Goal: Task Accomplishment & Management: Use online tool/utility

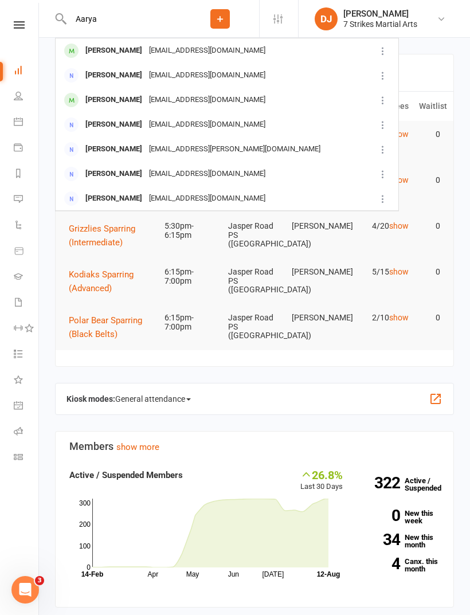
type input "Aarya"
click at [146, 51] on div "Aarya Singnapurkar" at bounding box center [114, 50] width 64 height 17
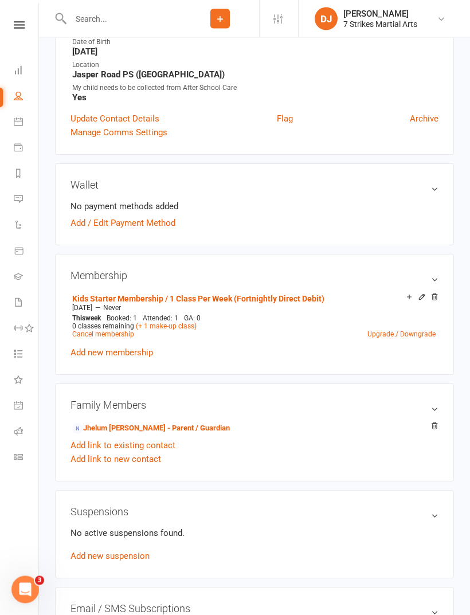
scroll to position [247, 0]
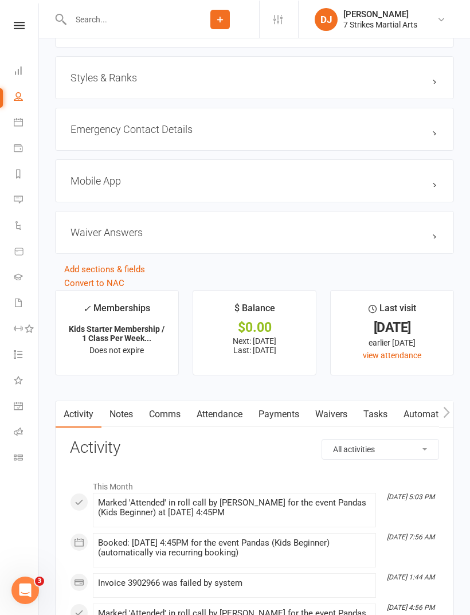
click at [284, 410] on link "Payments" at bounding box center [278, 413] width 57 height 26
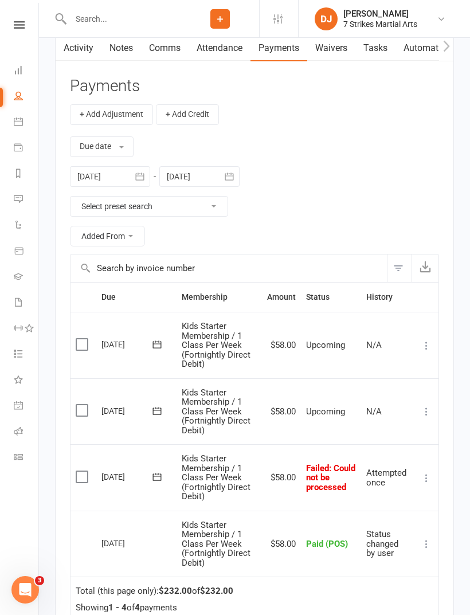
scroll to position [1236, 0]
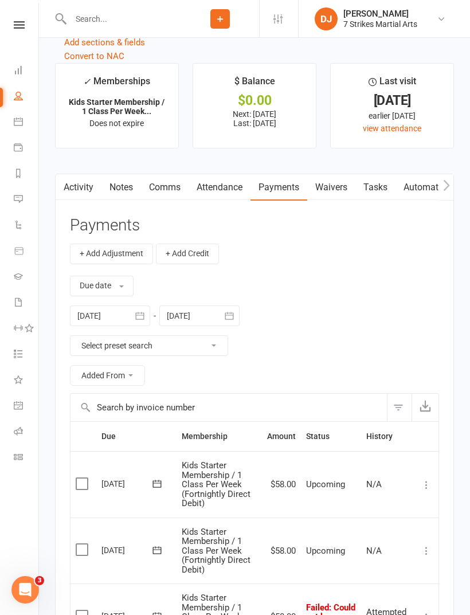
click at [73, 184] on link "Activity" at bounding box center [79, 187] width 46 height 26
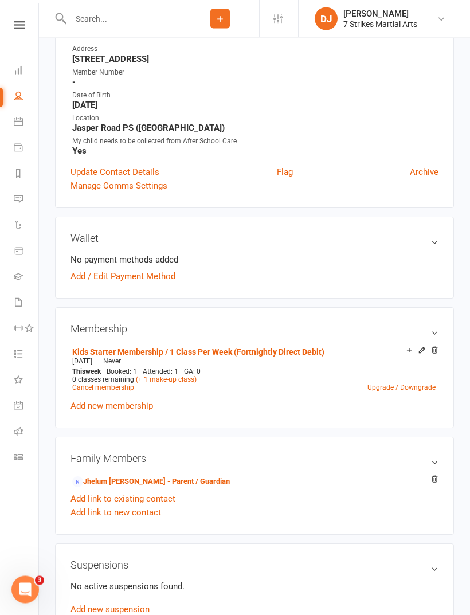
scroll to position [194, 0]
click at [185, 473] on li "Jhelum Singnapurkar - Parent / Guardian" at bounding box center [254, 481] width 368 height 16
click at [206, 482] on link "Jhelum Singnapurkar - Parent / Guardian" at bounding box center [151, 481] width 158 height 12
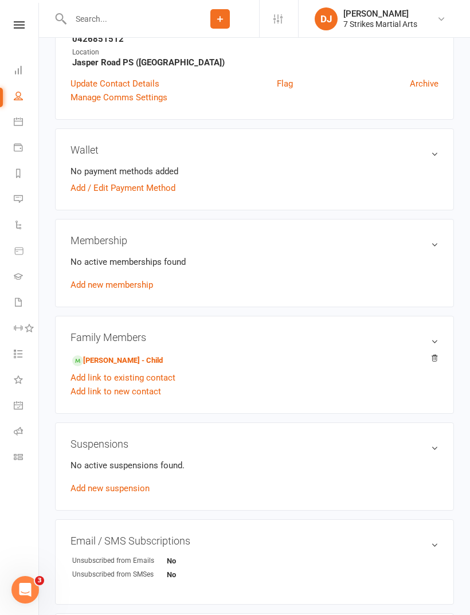
scroll to position [284, 0]
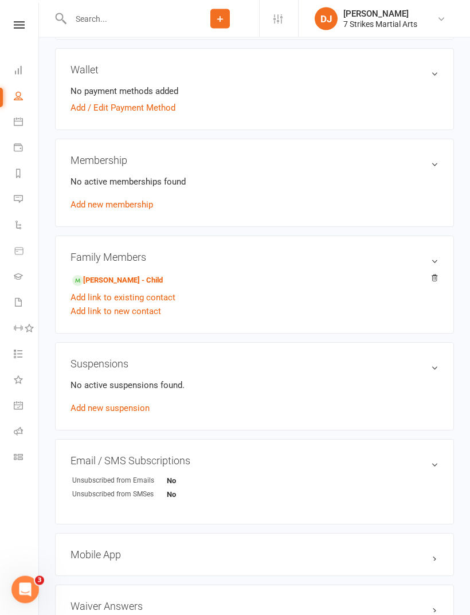
click at [139, 313] on link "Add link to new contact" at bounding box center [115, 312] width 91 height 14
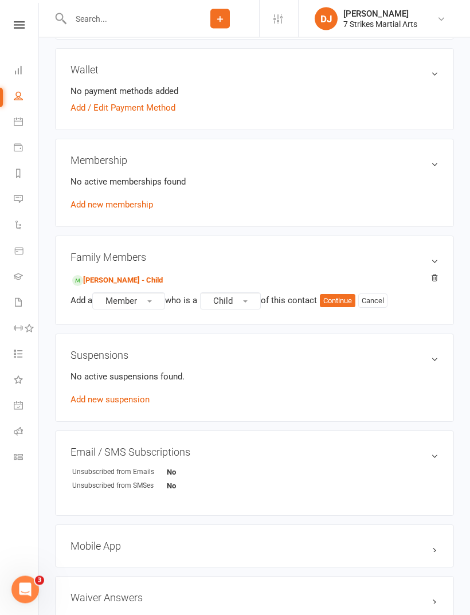
scroll to position [284, 0]
click at [155, 302] on button "Member" at bounding box center [128, 300] width 73 height 17
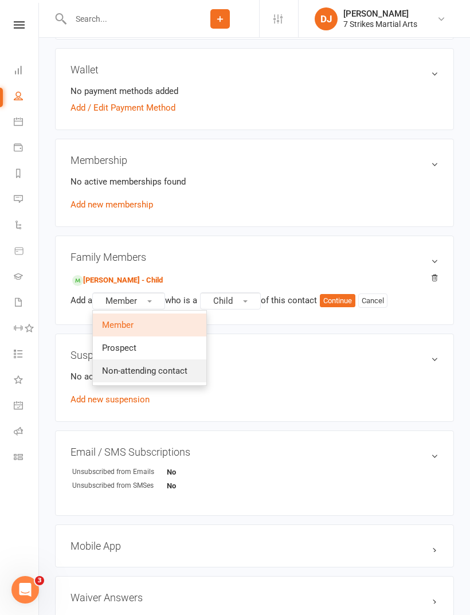
click at [175, 376] on link "Non-attending contact" at bounding box center [149, 370] width 113 height 23
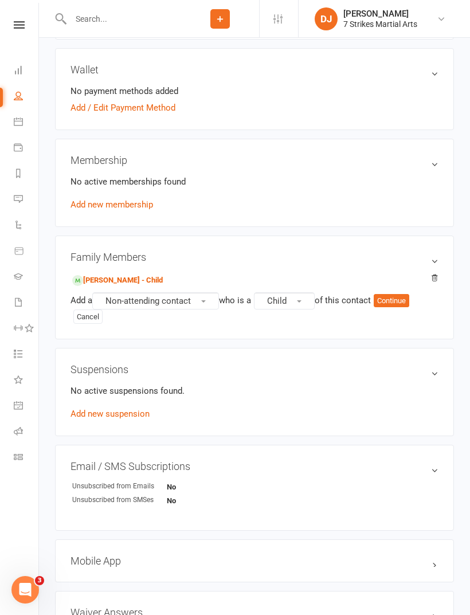
click at [249, 301] on div "Add a Non-attending contact who is a Child of this contact Continue Cancel" at bounding box center [254, 308] width 368 height 32
click at [296, 306] on button "Child" at bounding box center [284, 300] width 61 height 17
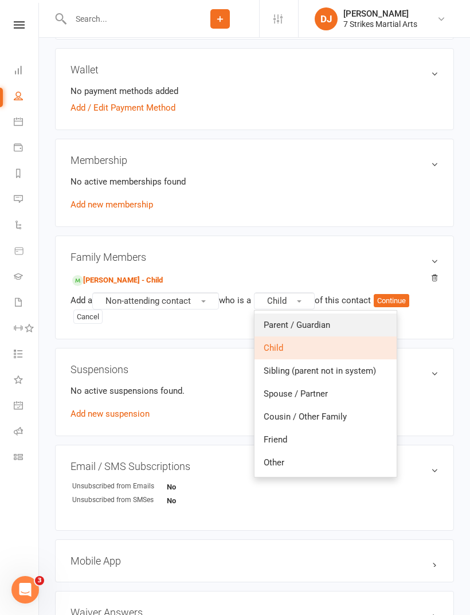
click at [356, 325] on link "Parent / Guardian" at bounding box center [325, 324] width 142 height 23
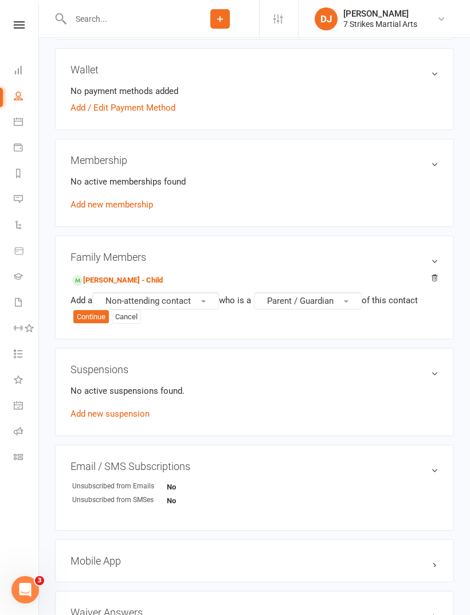
click at [87, 315] on button "Continue" at bounding box center [91, 317] width 36 height 14
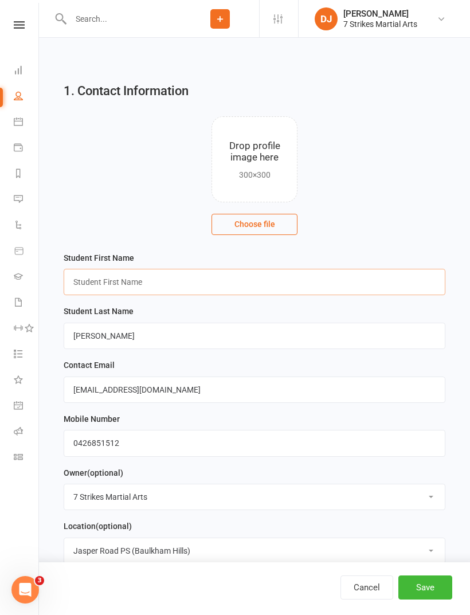
click at [182, 281] on input "text" at bounding box center [255, 282] width 382 height 26
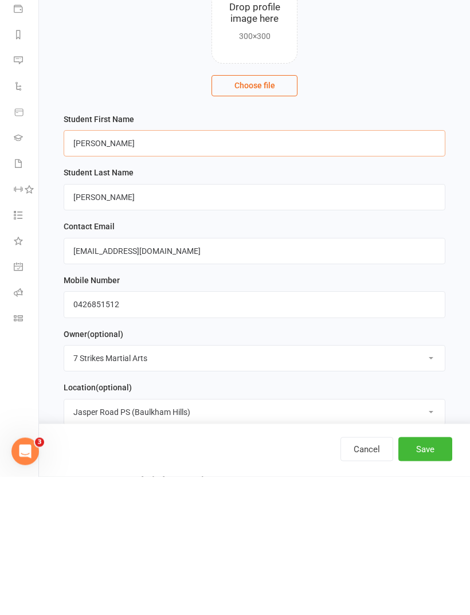
type input "Rohan"
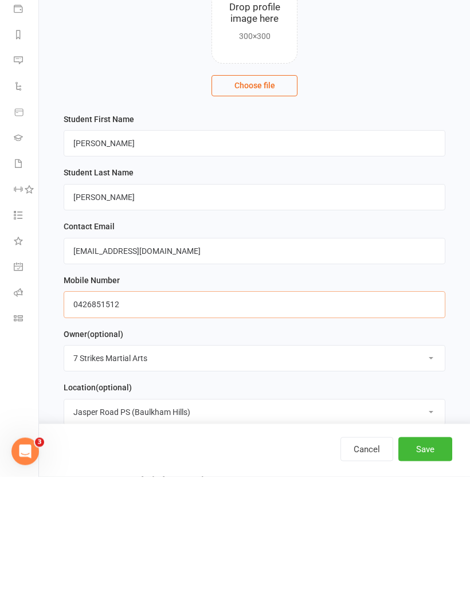
click at [134, 430] on input "0426851512" at bounding box center [255, 443] width 382 height 26
click at [115, 430] on input "0426851512" at bounding box center [255, 443] width 382 height 26
click at [107, 430] on input "0426851512" at bounding box center [255, 443] width 382 height 26
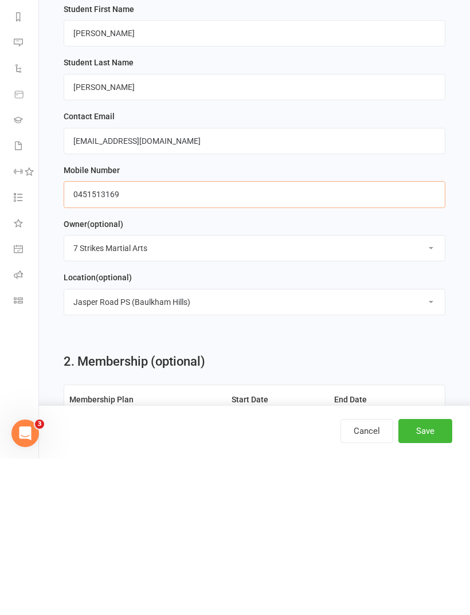
scroll to position [231, 0]
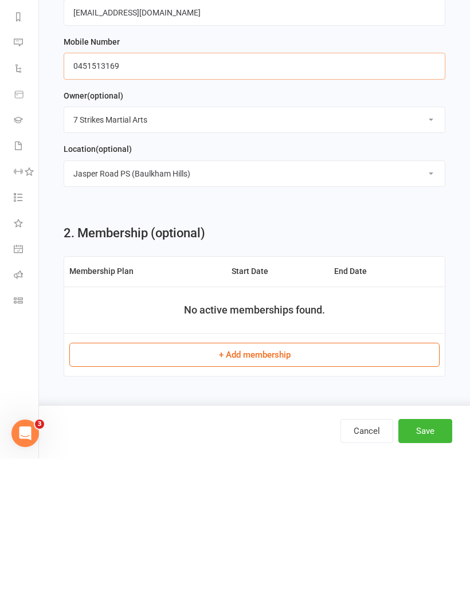
type input "0451513169"
click at [434, 575] on button "Save" at bounding box center [425, 587] width 54 height 24
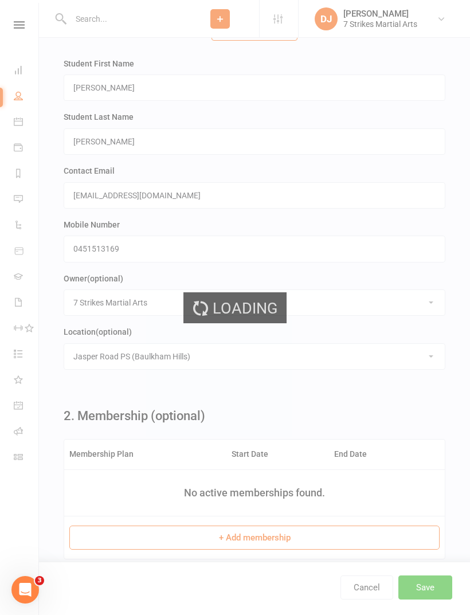
scroll to position [0, 0]
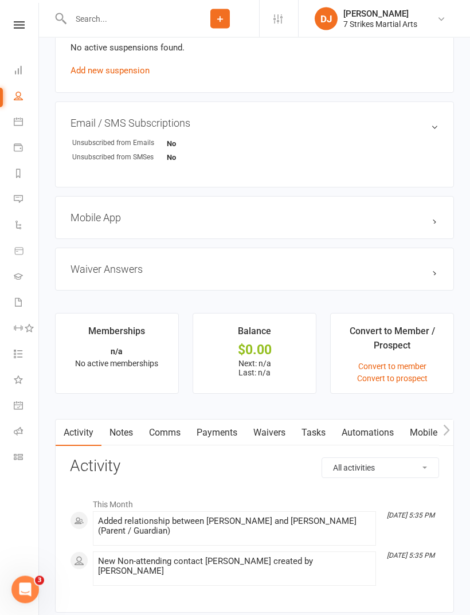
scroll to position [670, 0]
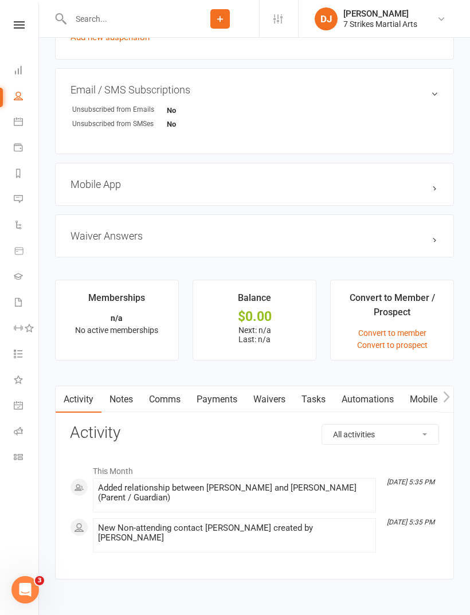
click at [317, 402] on link "Tasks" at bounding box center [313, 399] width 40 height 26
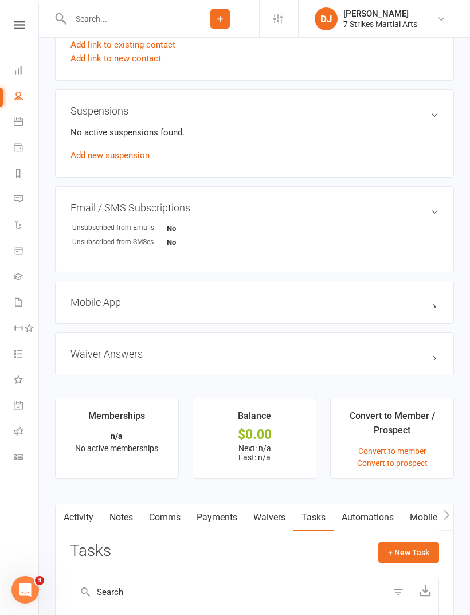
scroll to position [552, 0]
click at [408, 556] on button "+ New Task" at bounding box center [408, 551] width 61 height 21
select select "52449"
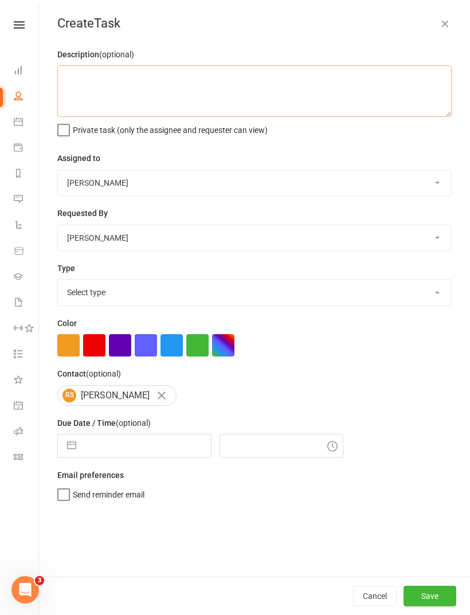
click at [243, 91] on textarea at bounding box center [254, 91] width 394 height 52
type textarea "Call for payment method"
click at [66, 133] on label "Private task (only the assignee and requester can view)" at bounding box center [162, 126] width 210 height 11
click at [66, 121] on input "Private task (only the assignee and requester can view)" at bounding box center [162, 121] width 210 height 0
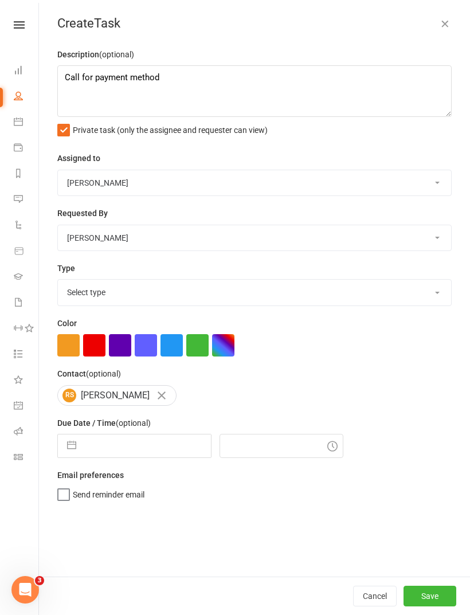
checkbox input "true"
click at [277, 184] on select "James Phillips 7 Strikes Martial Arts Emily Jancek Esther Liu Sarah Pasfield Va…" at bounding box center [254, 182] width 393 height 25
select select "48168"
click at [442, 592] on button "Save" at bounding box center [429, 595] width 53 height 21
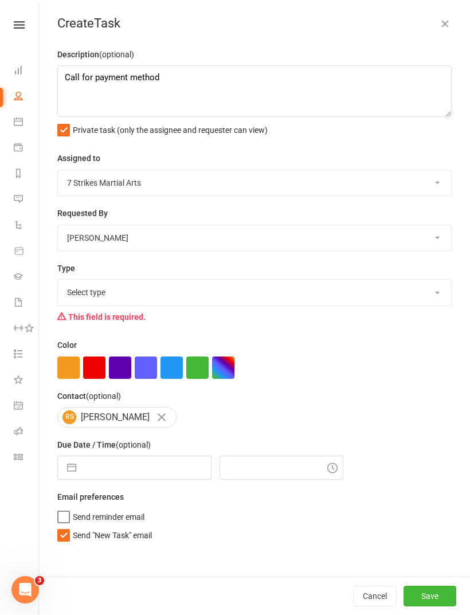
click at [197, 298] on select "Select type Cancellation Collections Complaint E-mail General admin Grading Mee…" at bounding box center [254, 292] width 393 height 25
select select "33542"
click at [435, 594] on button "Save" at bounding box center [429, 595] width 53 height 21
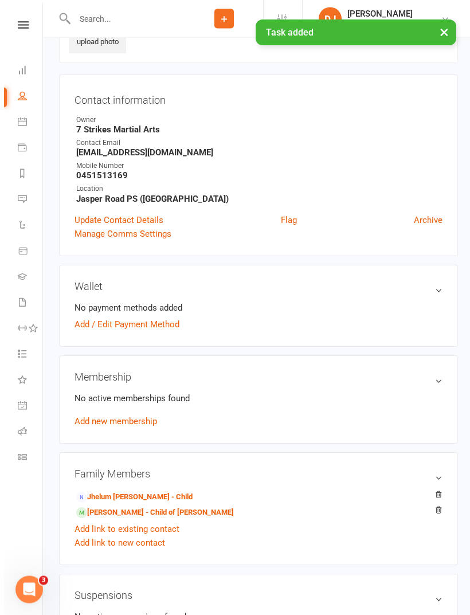
scroll to position [0, 0]
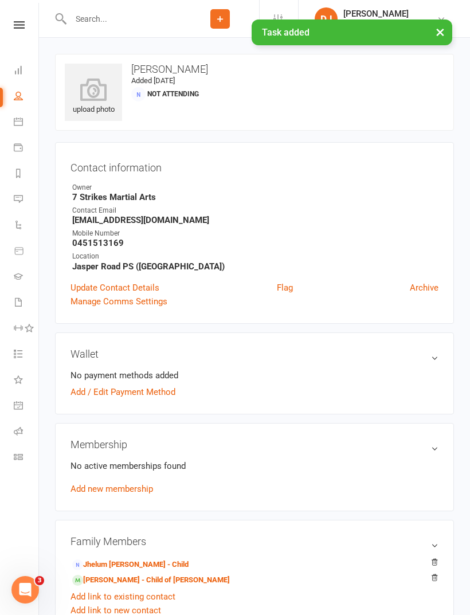
click at [123, 17] on input "text" at bounding box center [124, 19] width 114 height 16
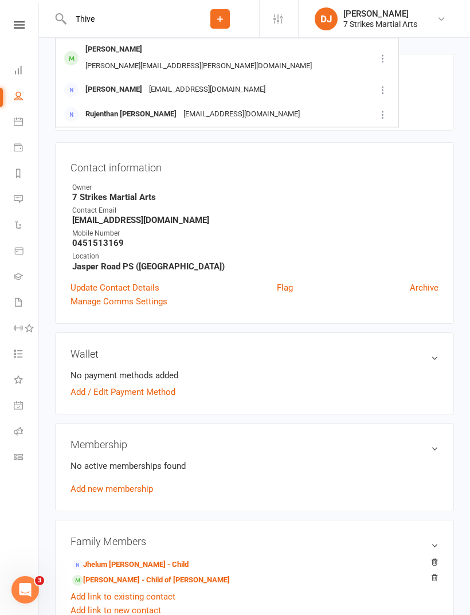
type input "Thiven"
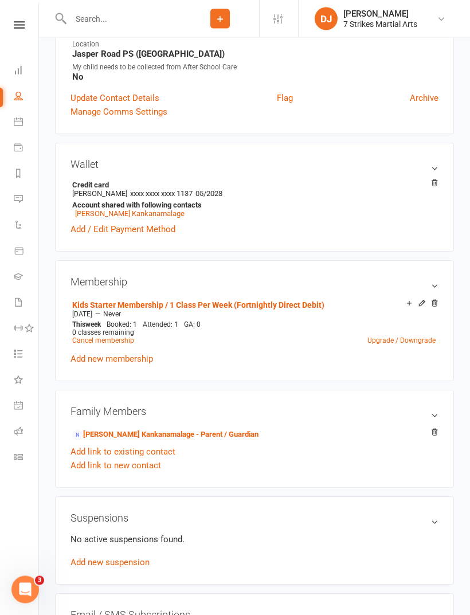
scroll to position [267, 0]
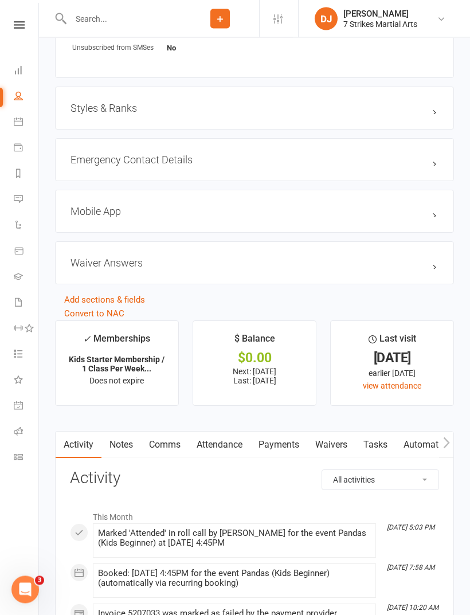
click at [274, 453] on link "Payments" at bounding box center [278, 445] width 57 height 26
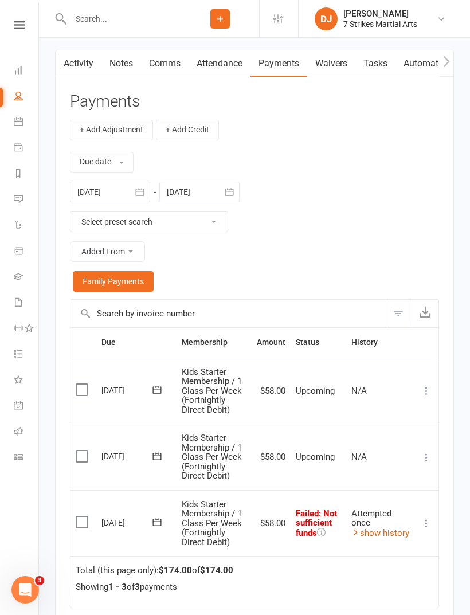
scroll to position [1249, 0]
click at [425, 525] on icon at bounding box center [425, 523] width 11 height 11
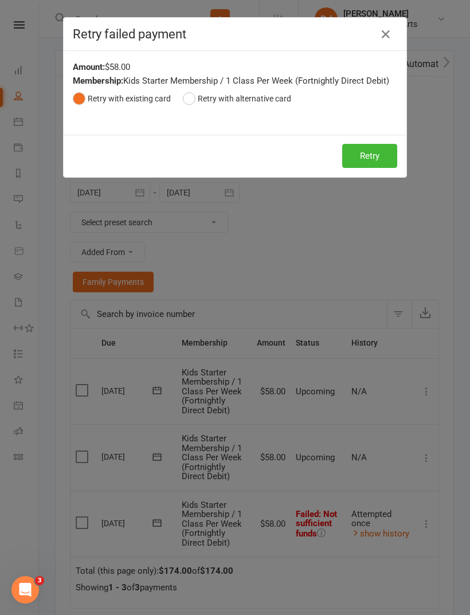
click at [365, 151] on button "Retry" at bounding box center [369, 156] width 55 height 24
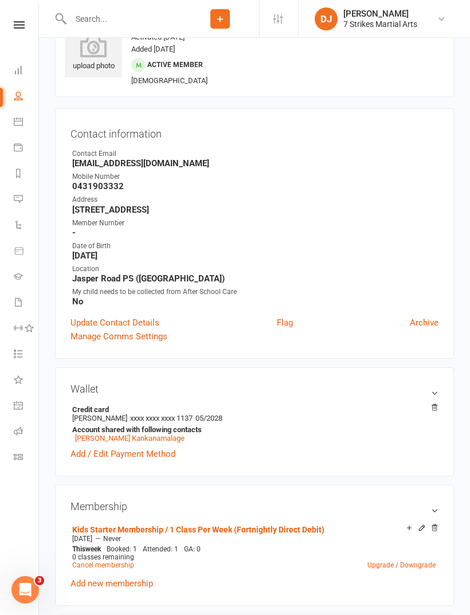
scroll to position [0, 0]
